Goal: Transaction & Acquisition: Download file/media

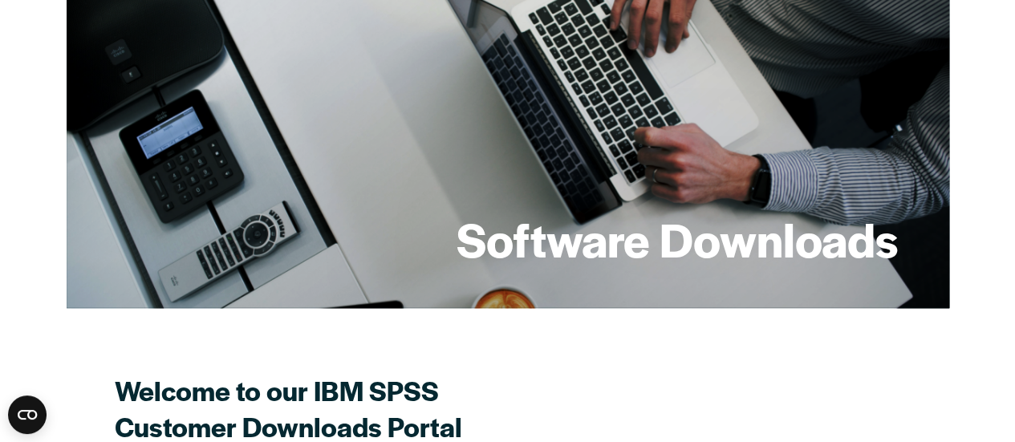
scroll to position [18, 0]
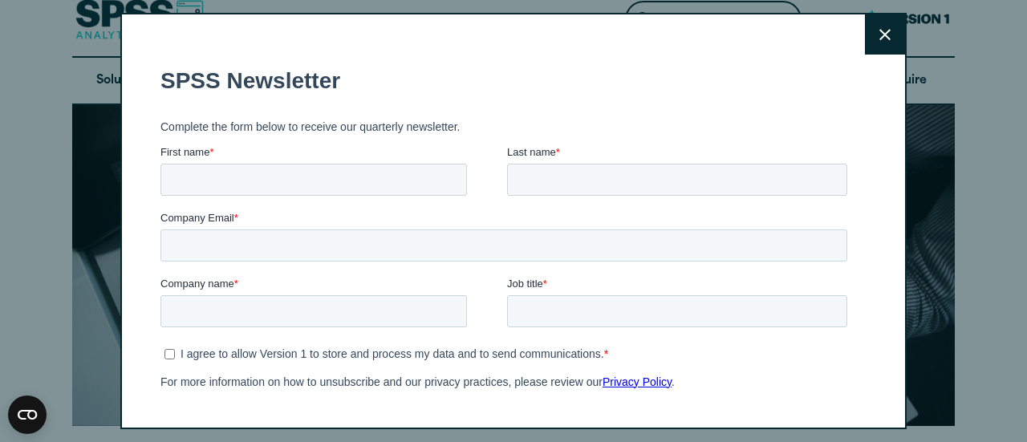
click at [865, 31] on button "Close" at bounding box center [885, 34] width 40 height 40
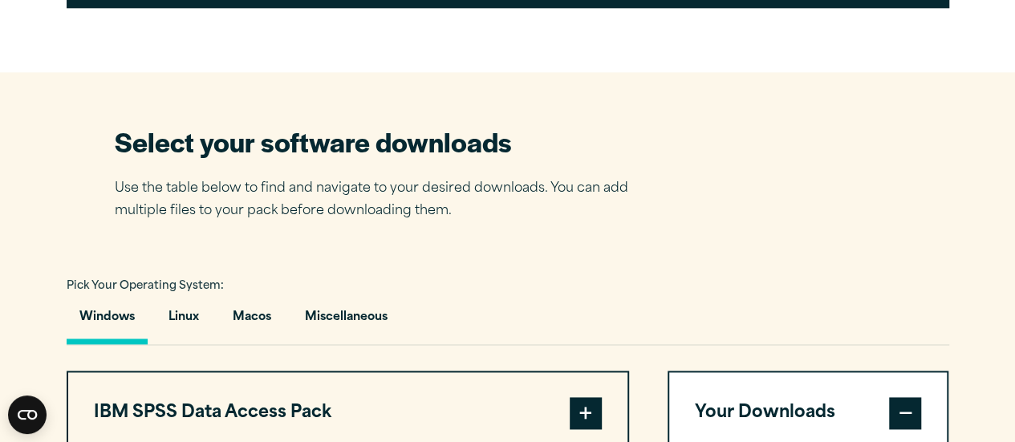
scroll to position [933, 0]
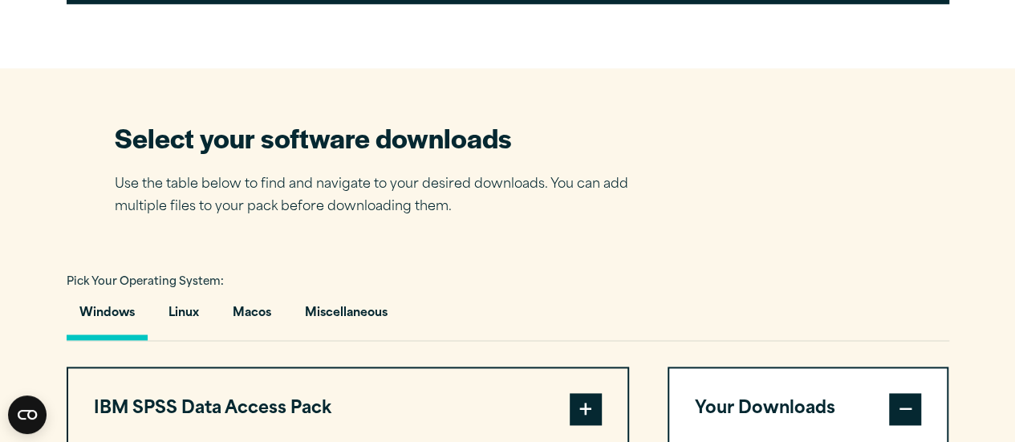
click at [108, 311] on button "Windows" at bounding box center [107, 318] width 81 height 46
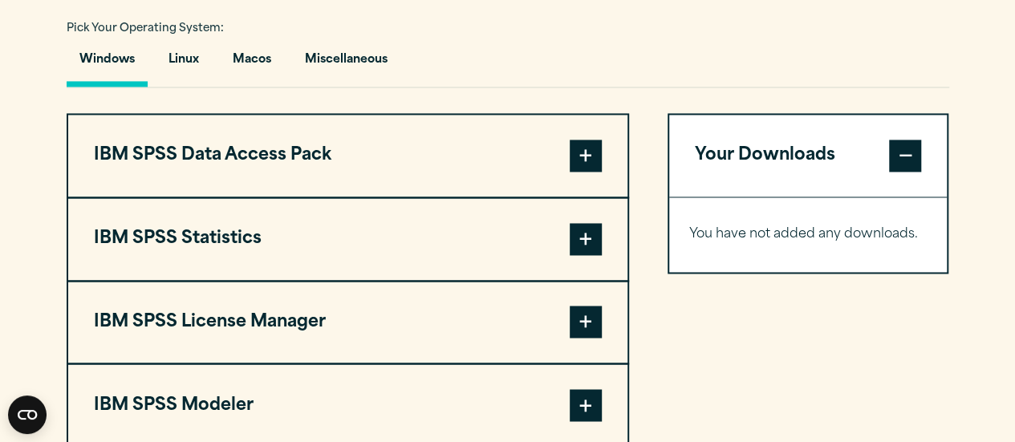
scroll to position [1191, 0]
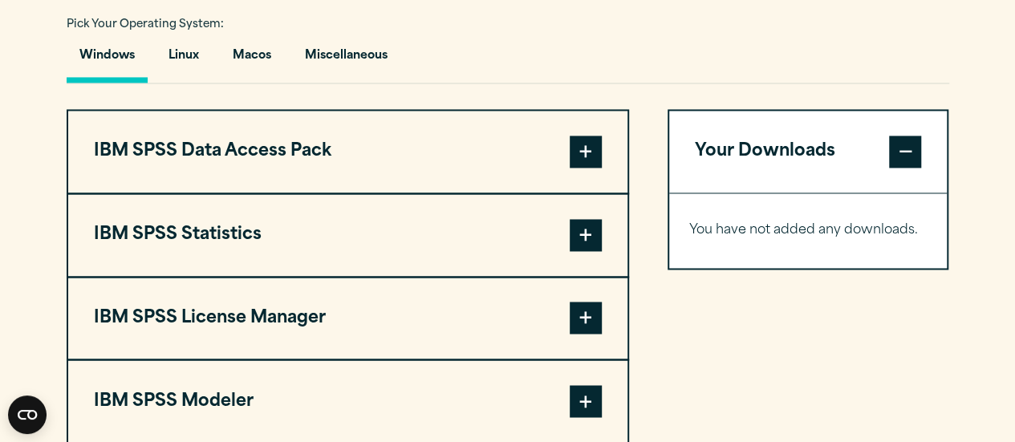
click at [591, 232] on span at bounding box center [586, 235] width 32 height 32
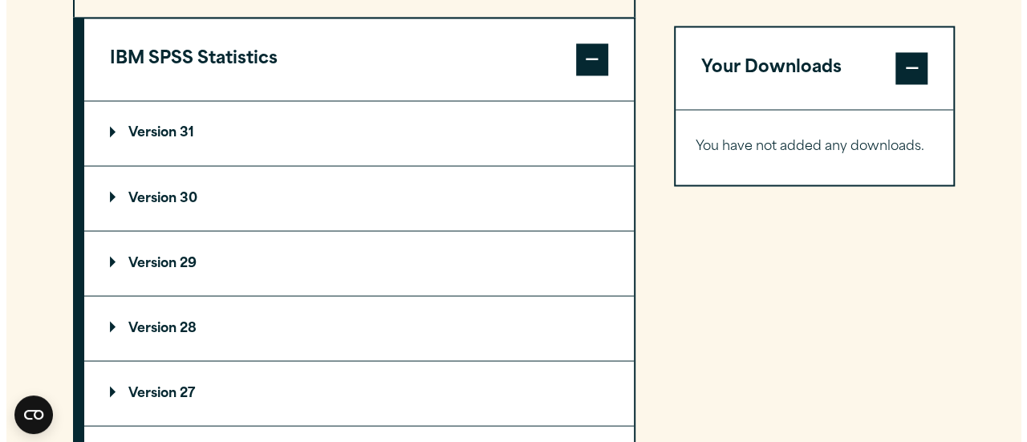
scroll to position [1395, 0]
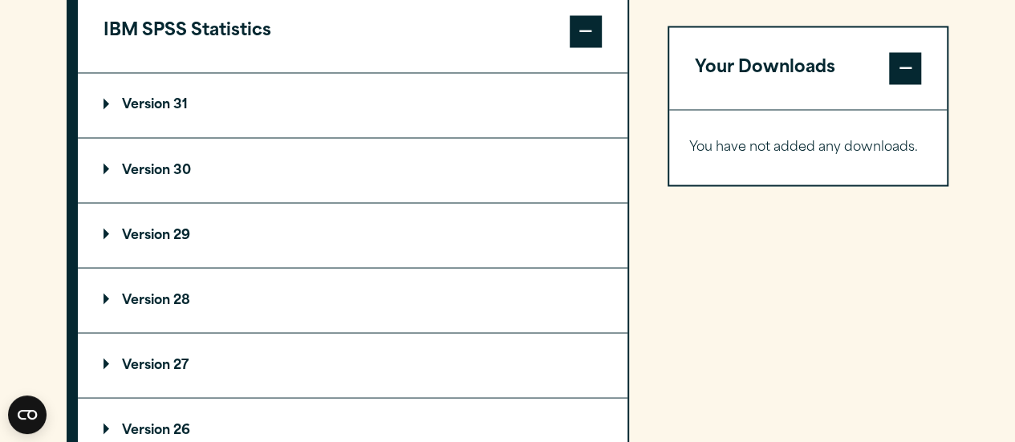
click at [510, 168] on summary "Version 30" at bounding box center [353, 170] width 550 height 64
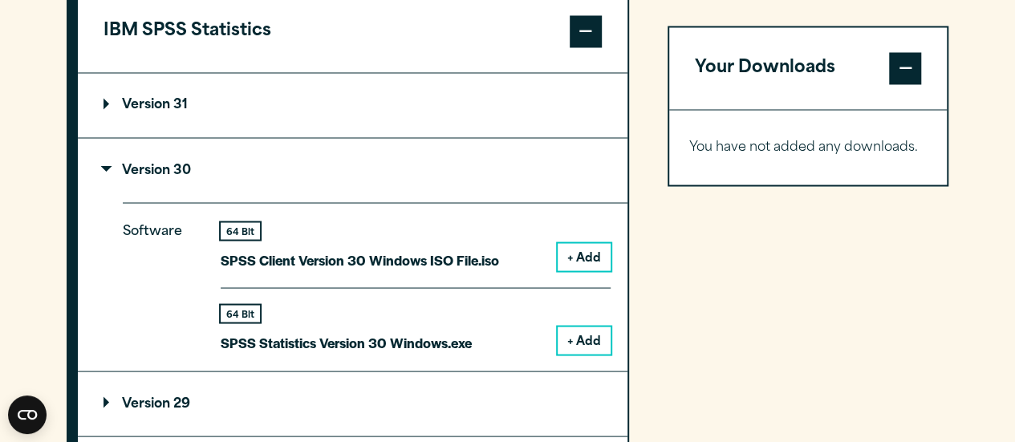
click at [581, 335] on button "+ Add" at bounding box center [584, 340] width 53 height 27
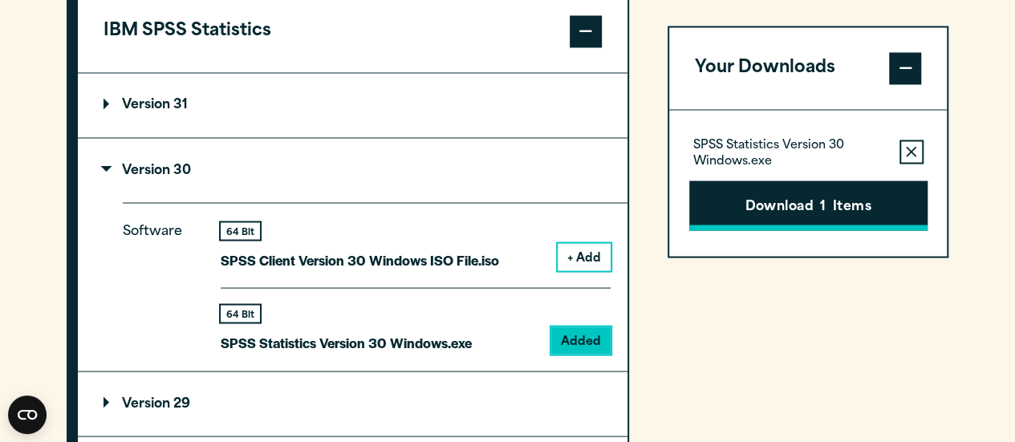
click at [768, 198] on button "Download 1 Items" at bounding box center [808, 206] width 238 height 50
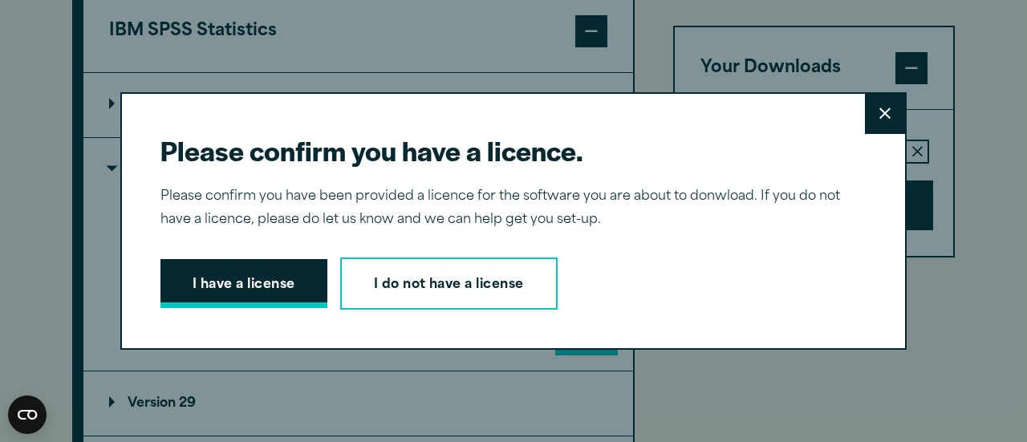
click at [278, 279] on button "I have a license" at bounding box center [244, 284] width 167 height 50
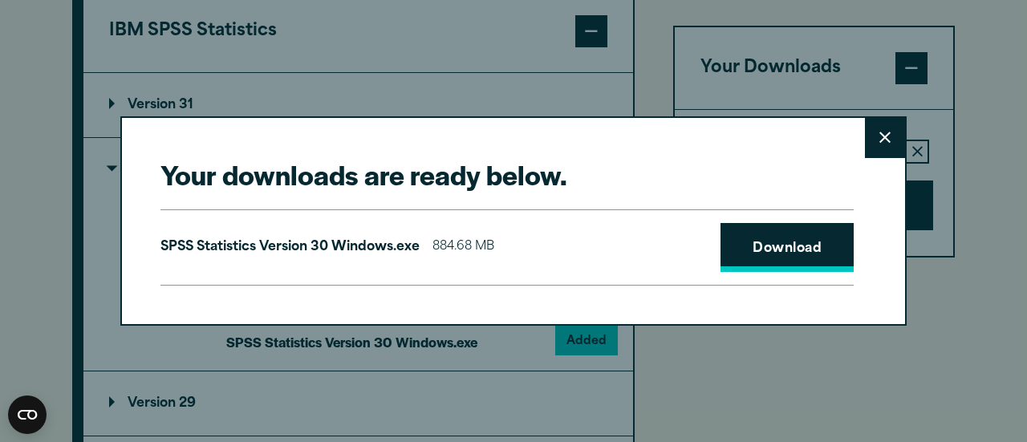
click at [753, 239] on link "Download" at bounding box center [787, 248] width 133 height 50
